Goal: Check status: Check status

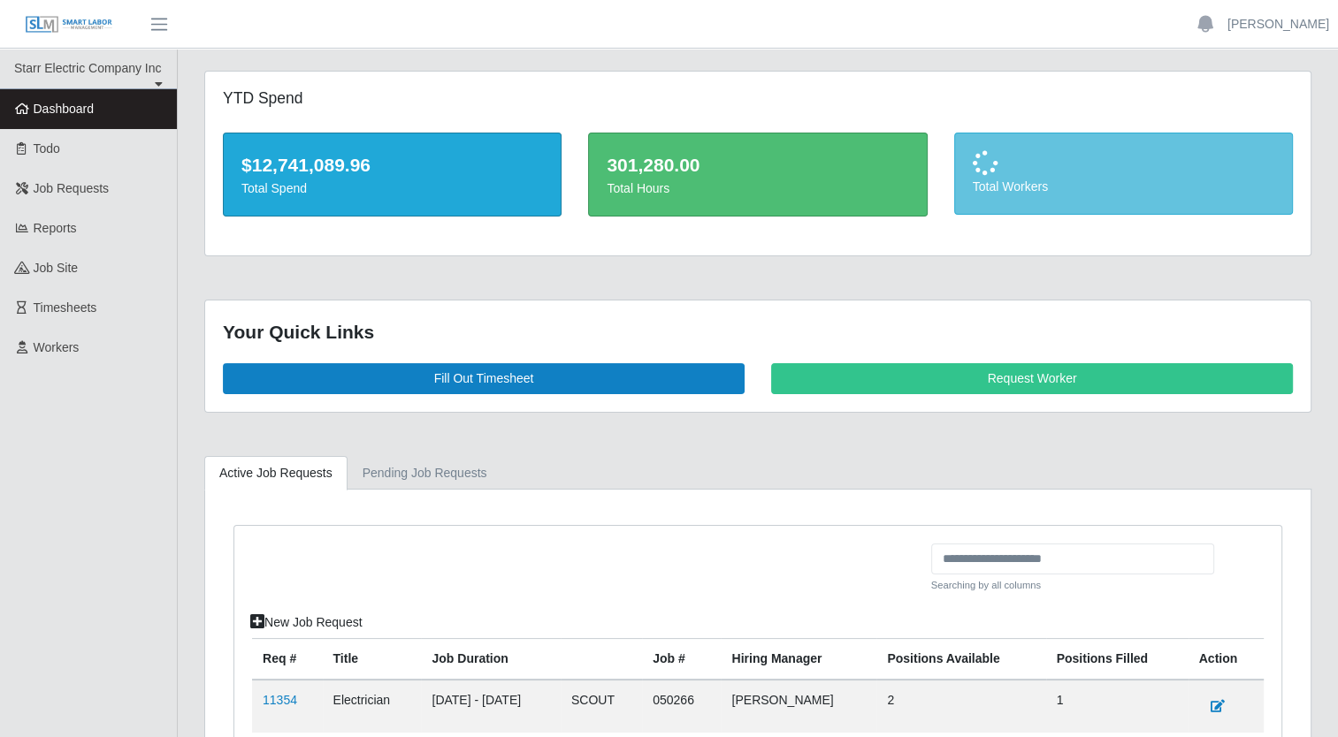
click at [74, 357] on link "Workers" at bounding box center [88, 348] width 177 height 40
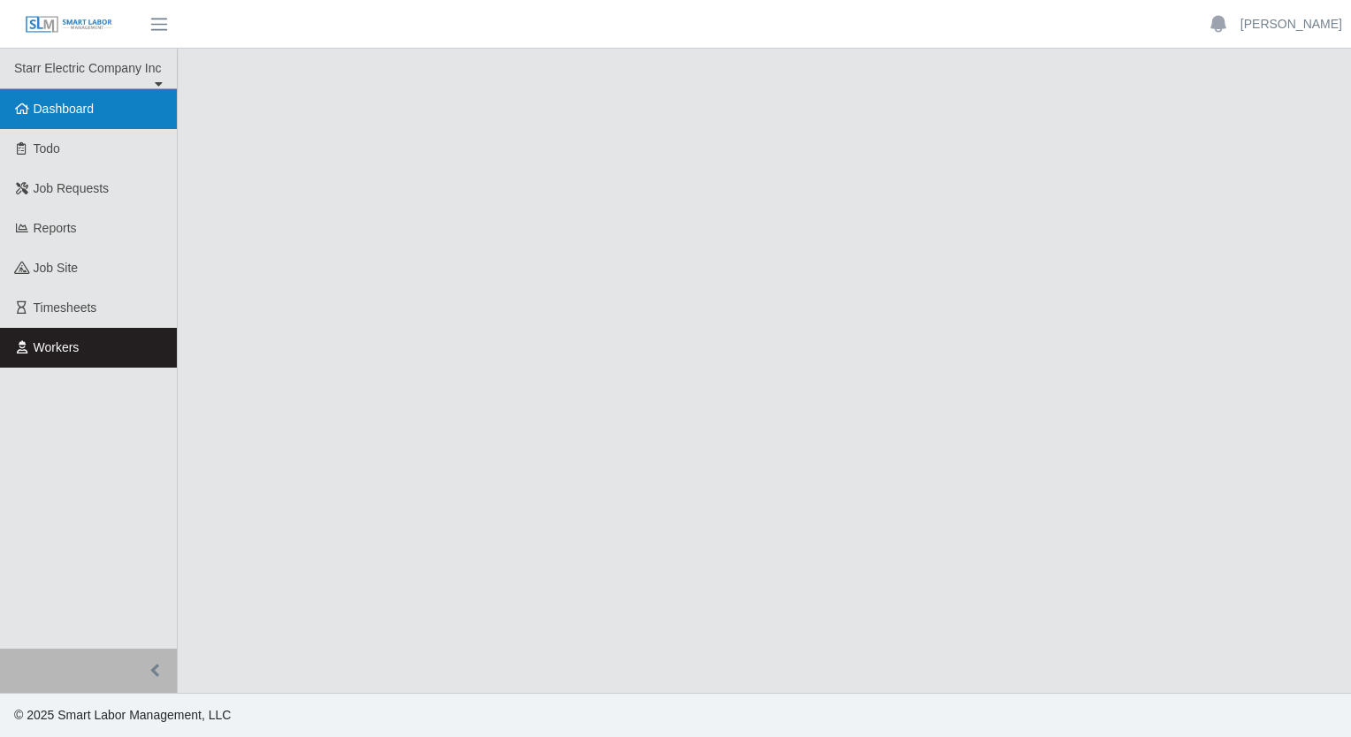
click at [65, 105] on span "Dashboard" at bounding box center [64, 109] width 61 height 14
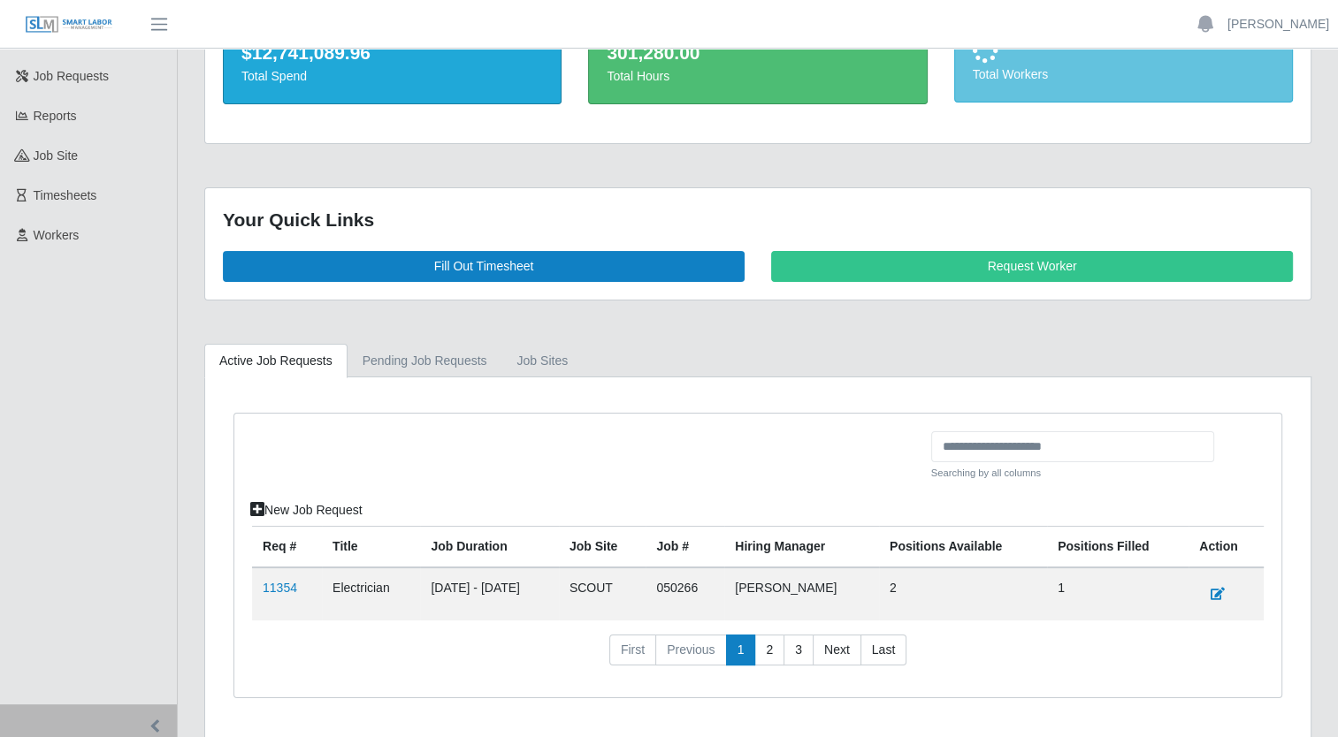
scroll to position [163, 0]
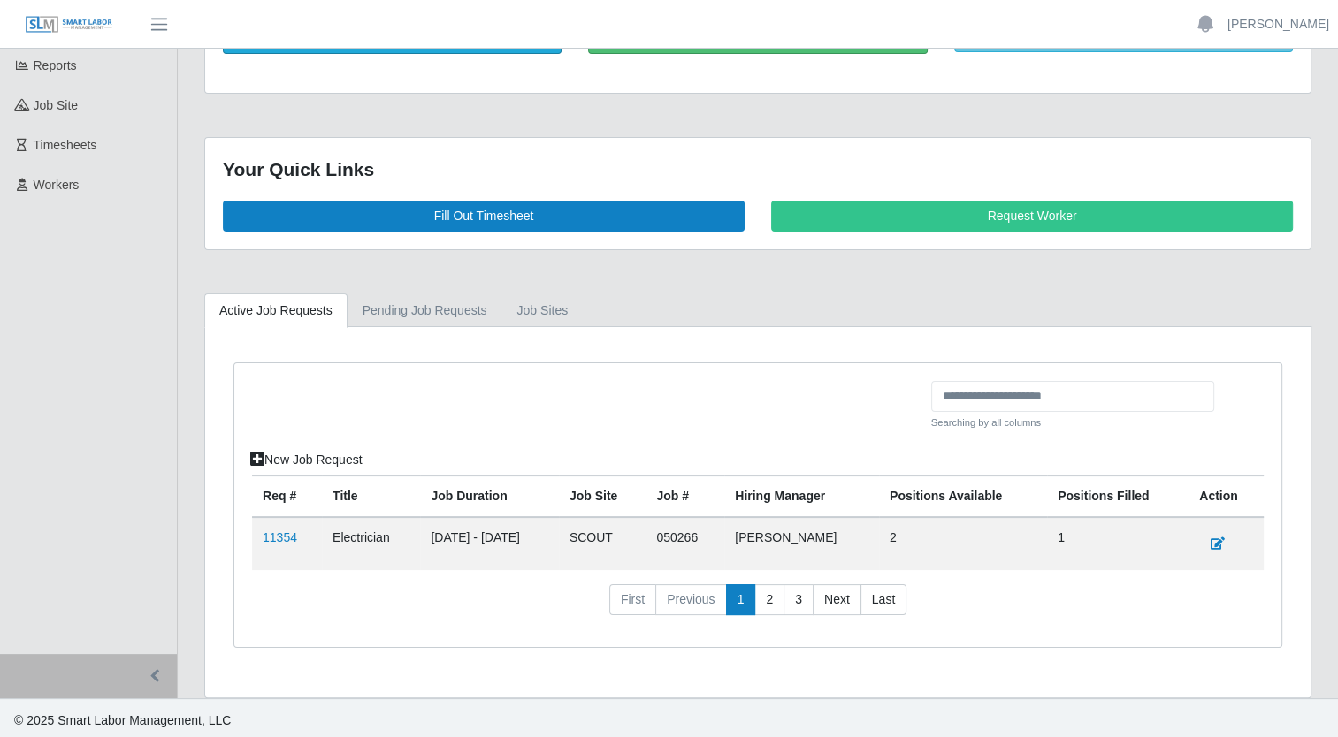
click at [1073, 535] on td "1" at bounding box center [1117, 543] width 141 height 53
click at [250, 534] on div "Searching by all columns New Job Request Req # Title Job Duration job site Job …" at bounding box center [757, 505] width 1047 height 284
click at [279, 532] on link "11354" at bounding box center [280, 537] width 34 height 14
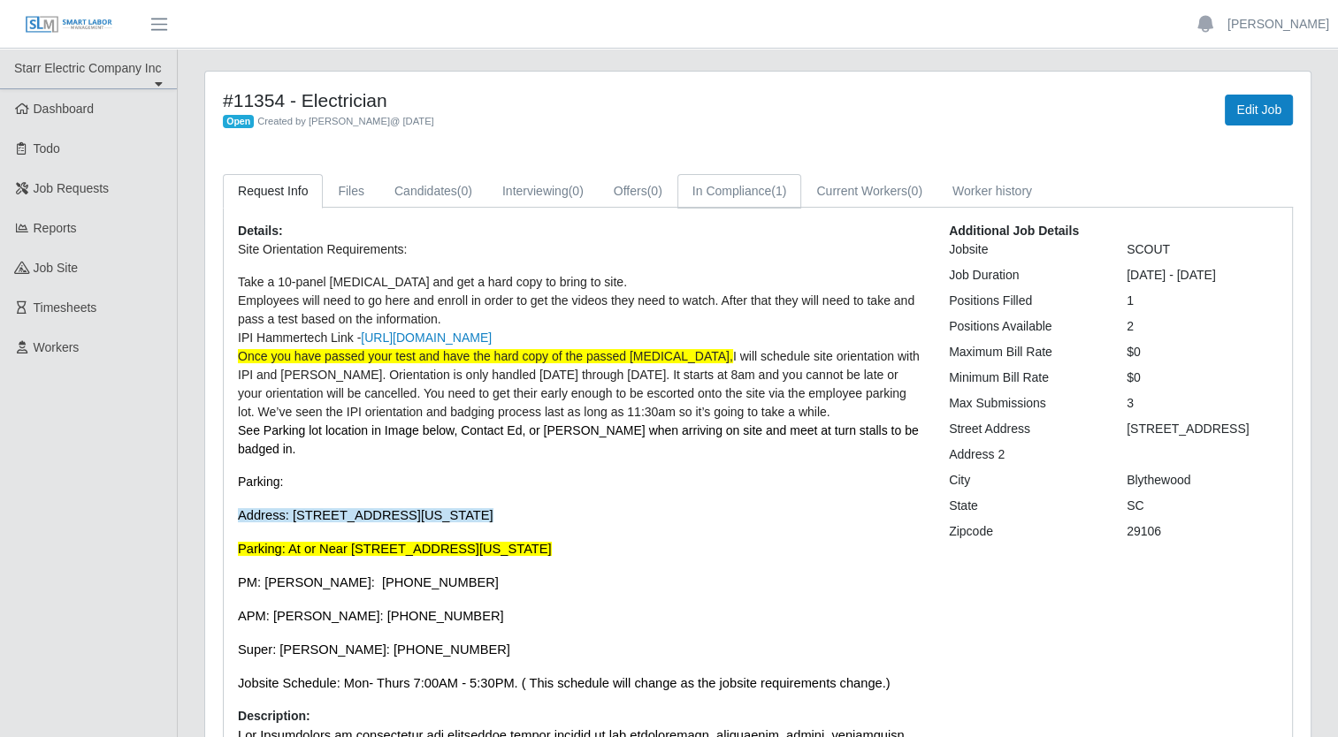
click at [759, 196] on link "In Compliance (1)" at bounding box center [739, 191] width 125 height 34
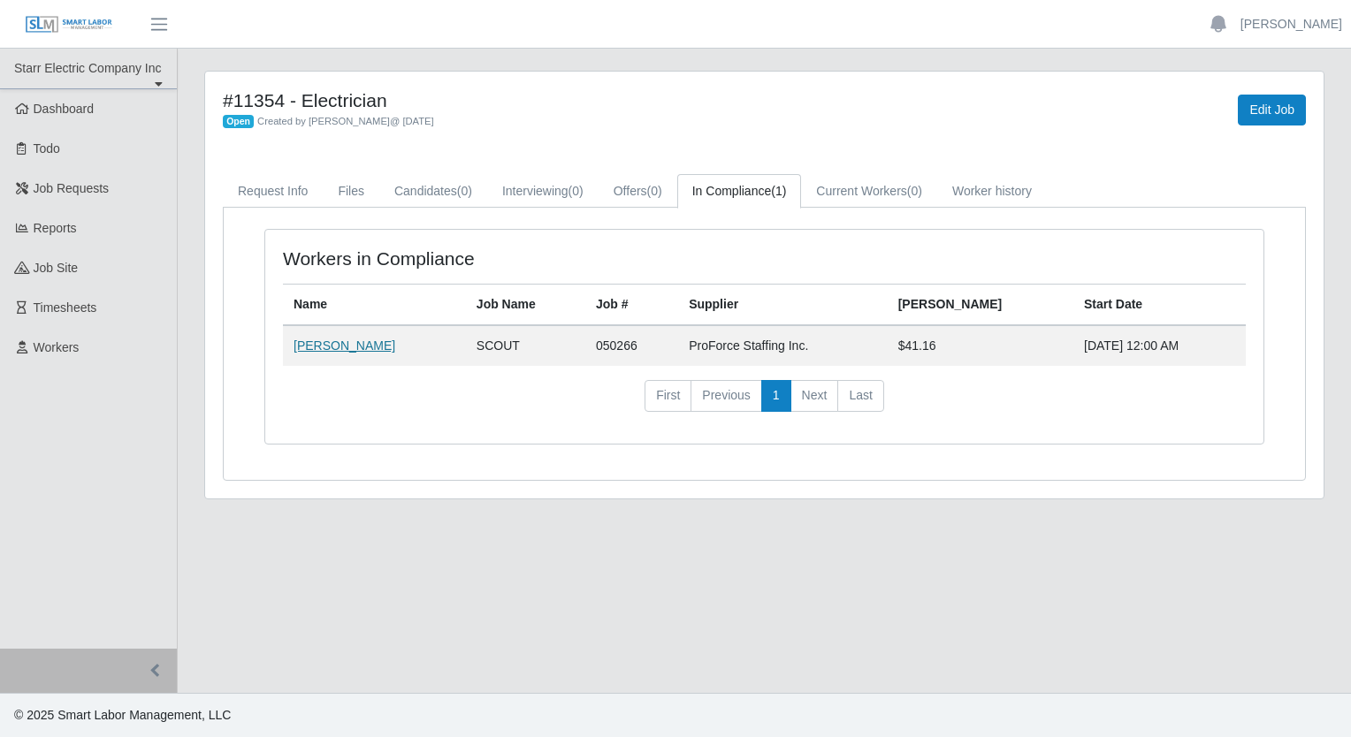
click at [344, 350] on link "Frederick Mack" at bounding box center [345, 346] width 102 height 14
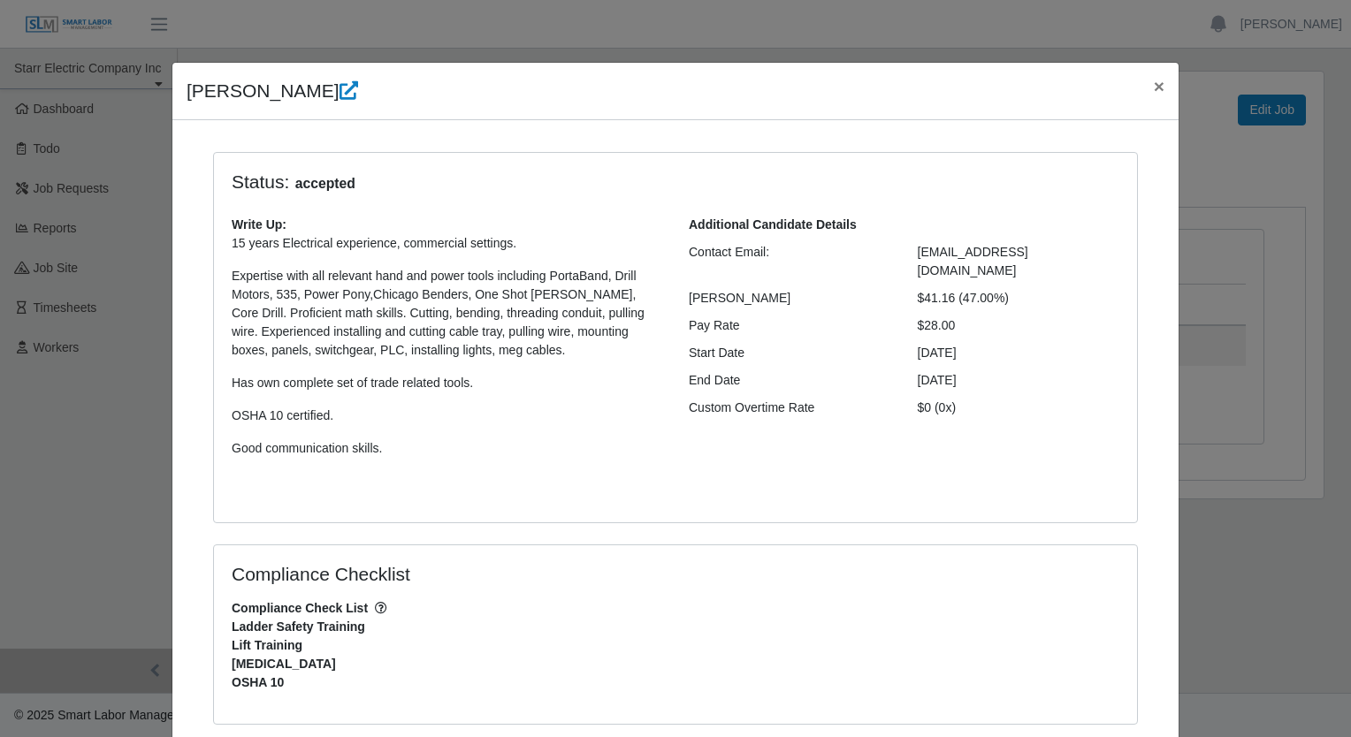
click at [383, 362] on p "15 years Electrical experience, commercial settings. Expertise with all relevan…" at bounding box center [447, 362] width 431 height 256
click at [1154, 96] on span "×" at bounding box center [1159, 86] width 11 height 20
